Goal: Find specific page/section: Find specific page/section

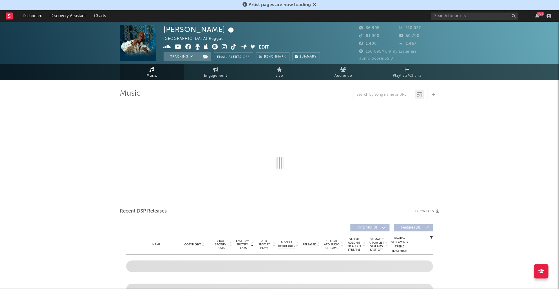
select select "6m"
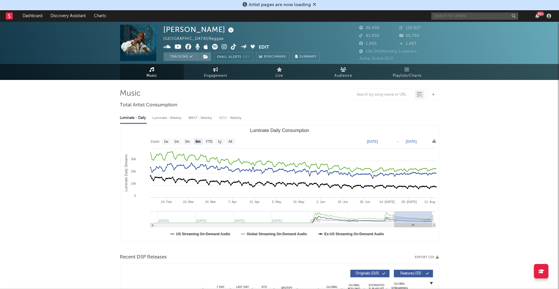
click at [475, 18] on input "text" at bounding box center [475, 15] width 87 height 7
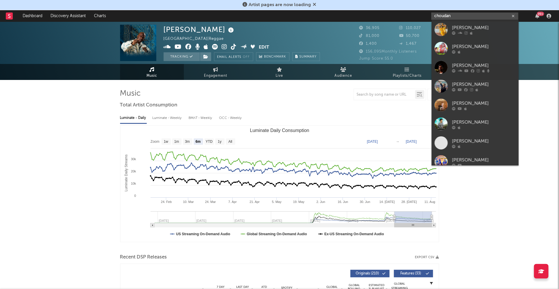
type input "choudan"
click at [461, 16] on input "choudan" at bounding box center [475, 15] width 87 height 7
click at [461, 17] on input "choudan" at bounding box center [475, 15] width 87 height 7
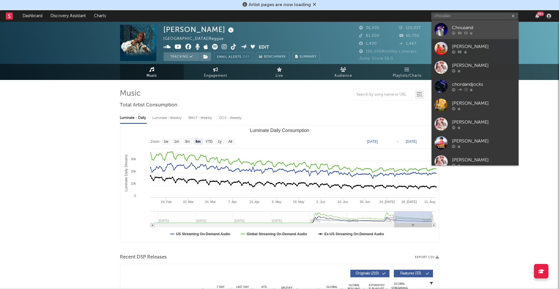
click at [483, 26] on div "Chousand" at bounding box center [484, 27] width 64 height 7
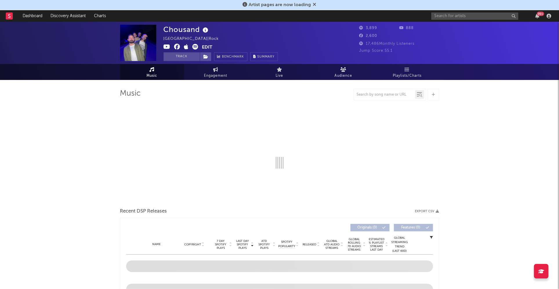
select select "6m"
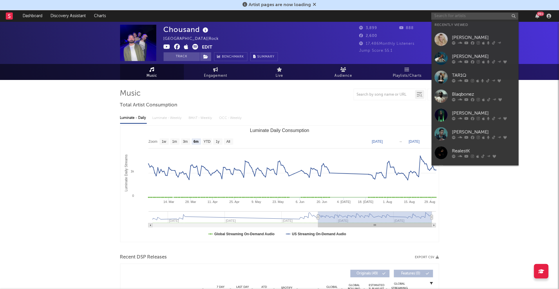
click at [447, 14] on input "text" at bounding box center [475, 15] width 87 height 7
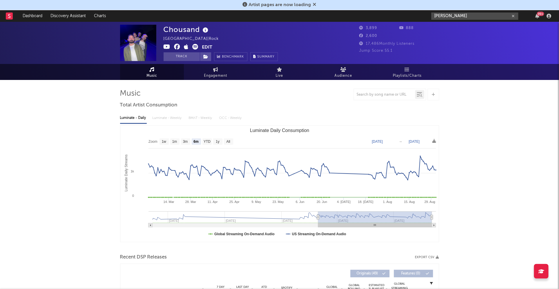
type input "[PERSON_NAME]"
